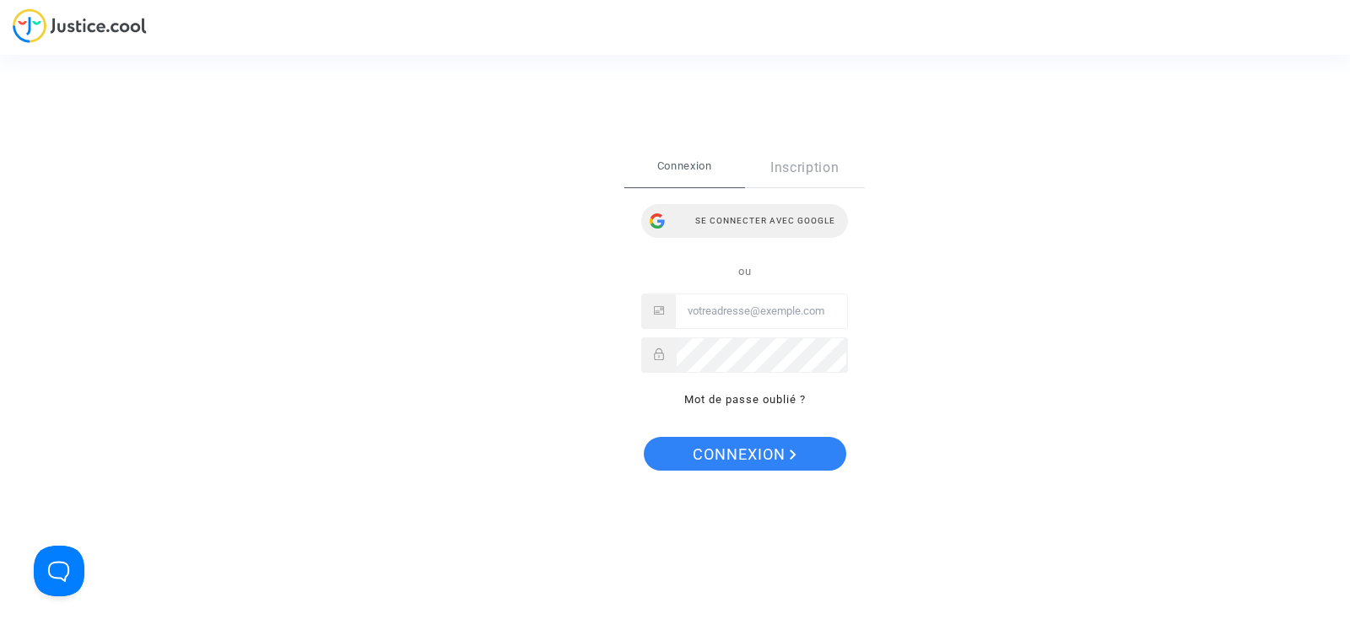
click at [798, 219] on div "Se connecter avec Google" at bounding box center [744, 221] width 207 height 34
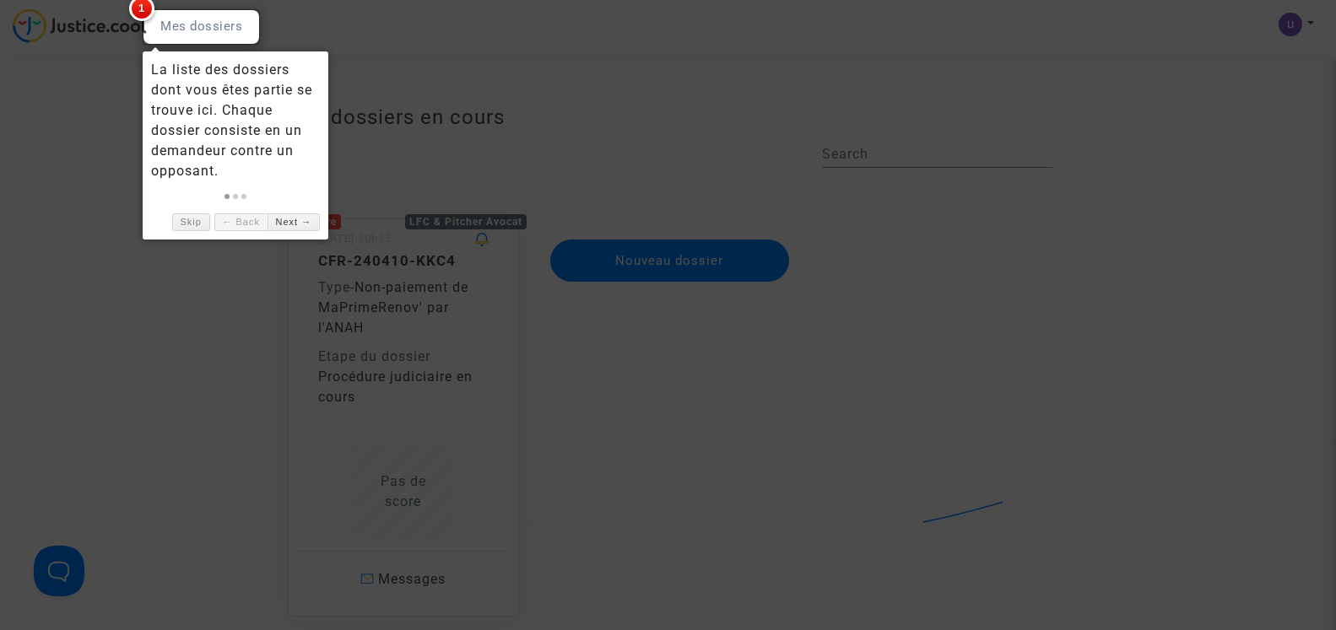
click at [102, 127] on div at bounding box center [668, 315] width 1336 height 630
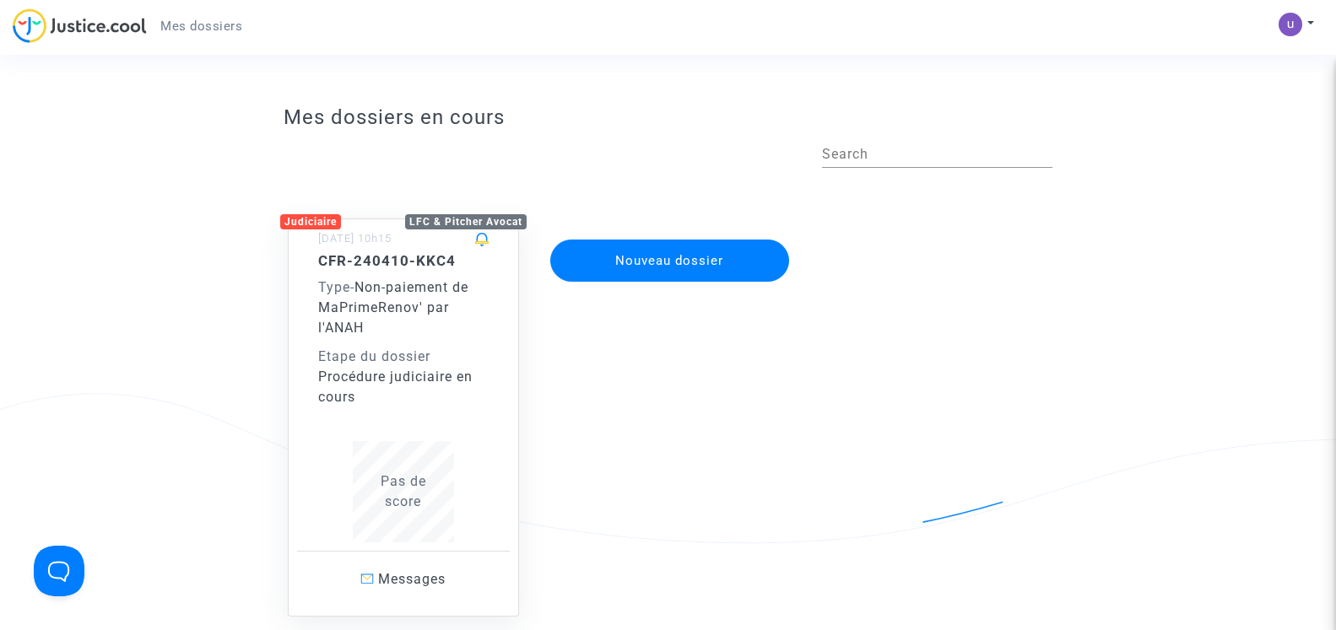
click at [417, 269] on div "CFR-240410-KKC4 Type - Non-paiement de MaPrimeRenov' par l'ANAH Etape du dossie…" at bounding box center [403, 329] width 170 height 155
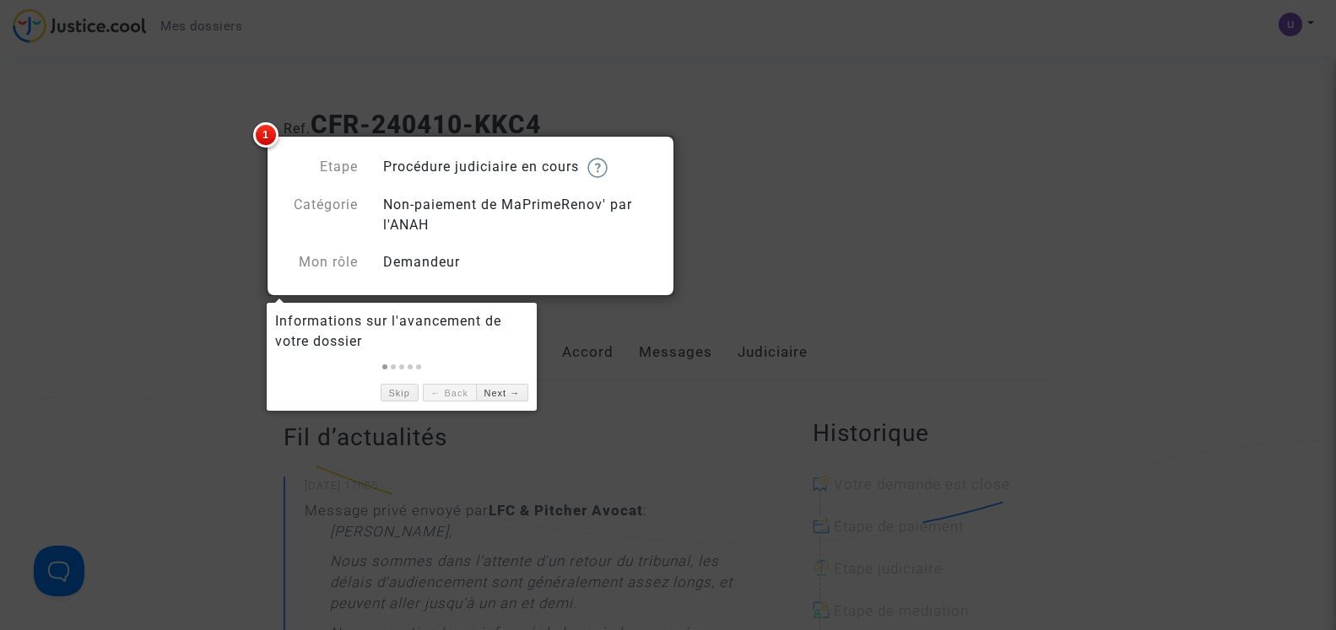
click at [187, 199] on div at bounding box center [668, 315] width 1336 height 630
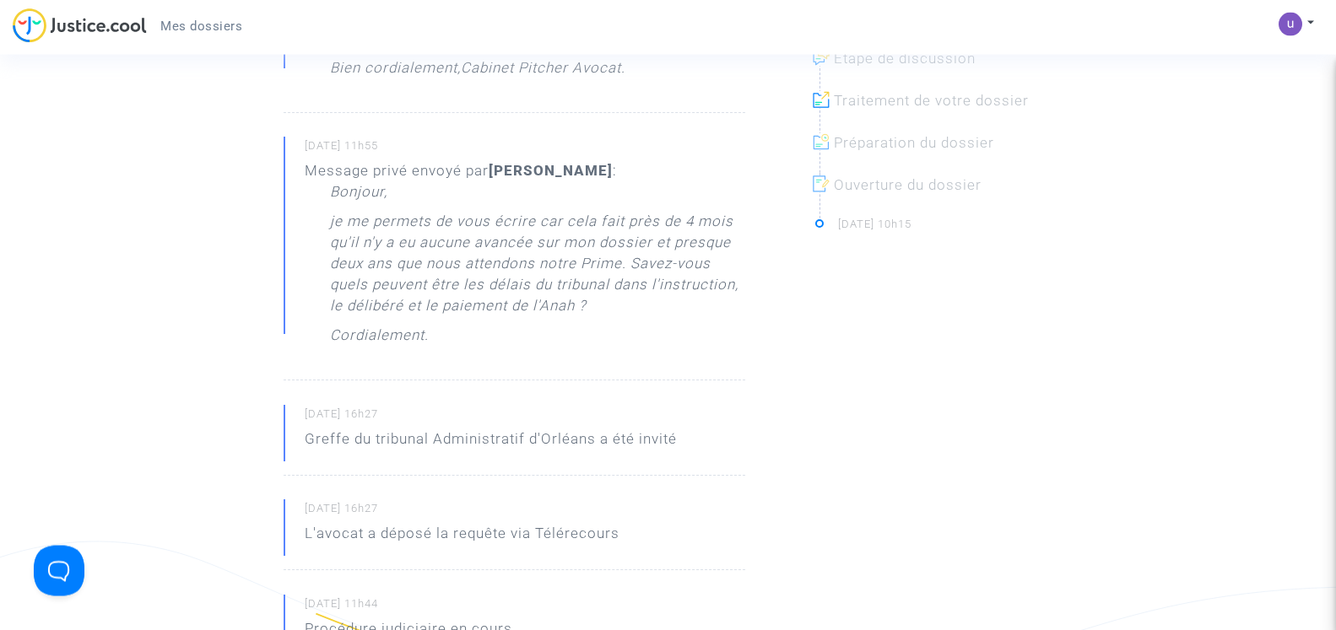
scroll to position [603, 0]
